Goal: Task Accomplishment & Management: Use online tool/utility

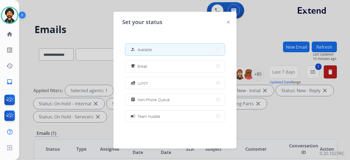
select select "**********"
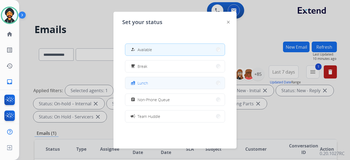
click at [150, 83] on button "fastfood Lunch" at bounding box center [175, 83] width 100 height 12
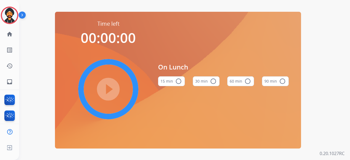
click at [242, 82] on button "60 min radio_button_unchecked" at bounding box center [240, 81] width 27 height 10
click at [112, 88] on mat-icon "play_circle_filled" at bounding box center [108, 89] width 7 height 7
